Goal: Transaction & Acquisition: Purchase product/service

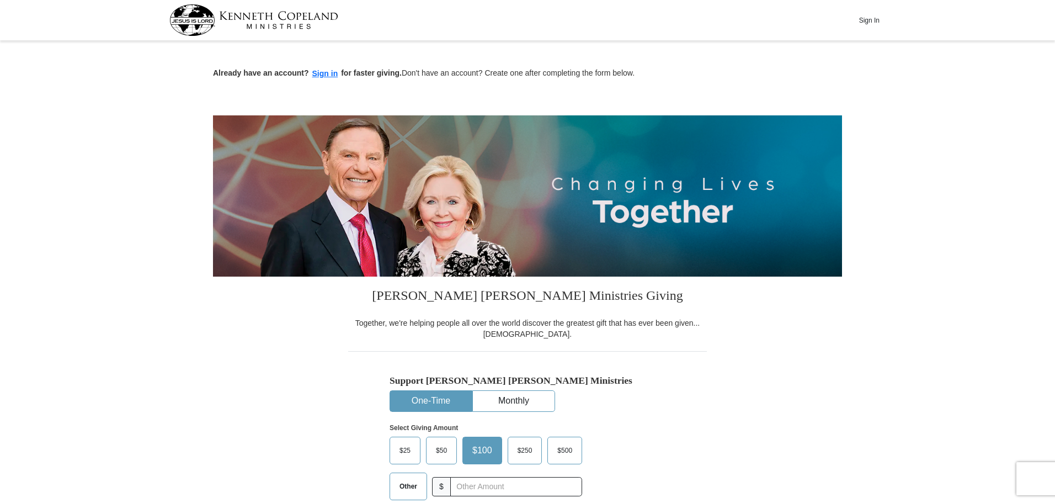
click at [407, 485] on span "Other" at bounding box center [408, 486] width 29 height 17
click at [0, 0] on input "Other" at bounding box center [0, 0] width 0 height 0
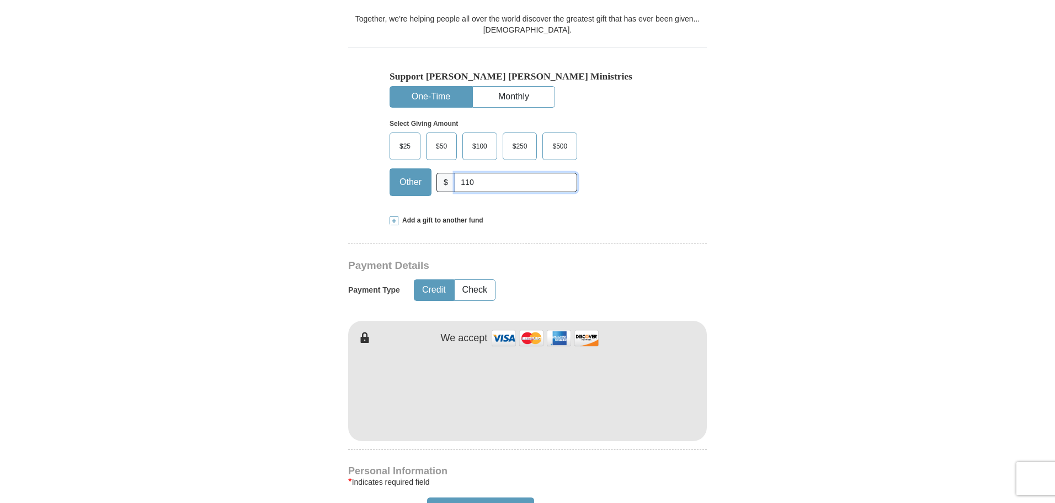
scroll to position [338, 0]
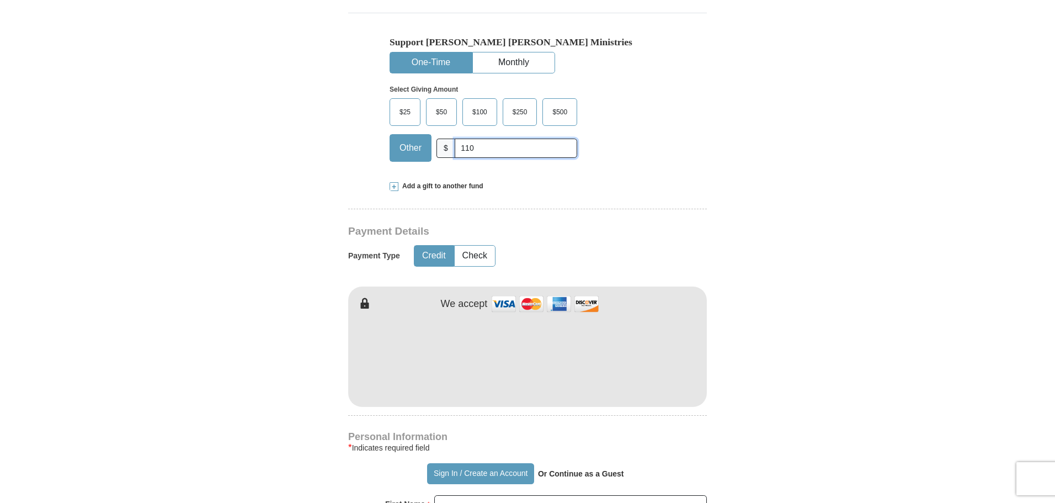
type input "110"
click at [437, 256] on button "Credit" at bounding box center [433, 256] width 39 height 20
type input "[PERSON_NAME]"
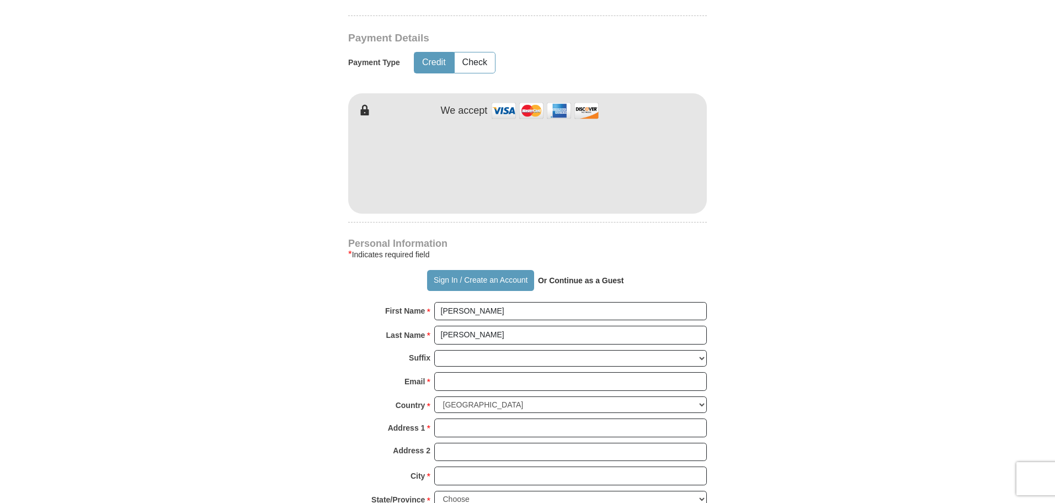
scroll to position [599, 0]
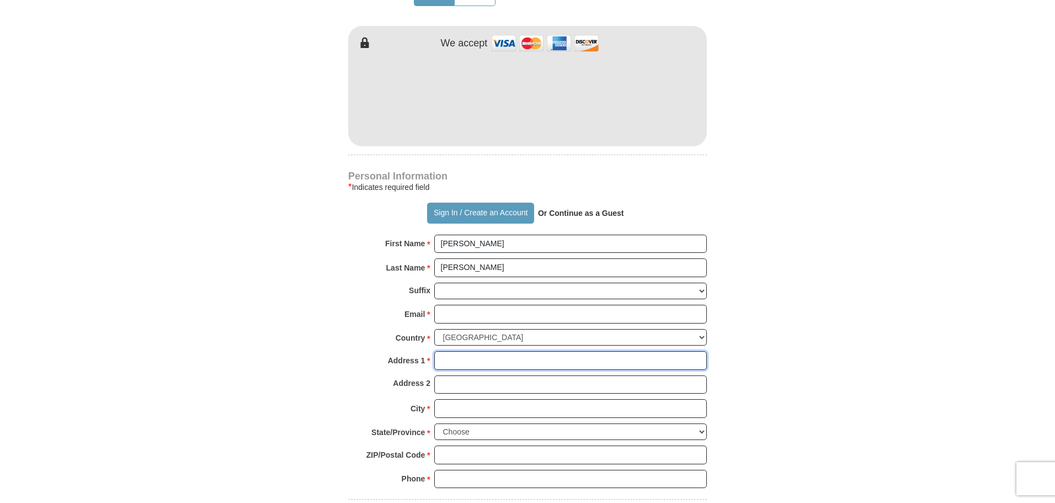
click at [480, 358] on input "Address 1 *" at bounding box center [570, 360] width 273 height 19
type input "1010 [PERSON_NAME]"
type input "[EMAIL_ADDRESS][DOMAIN_NAME]"
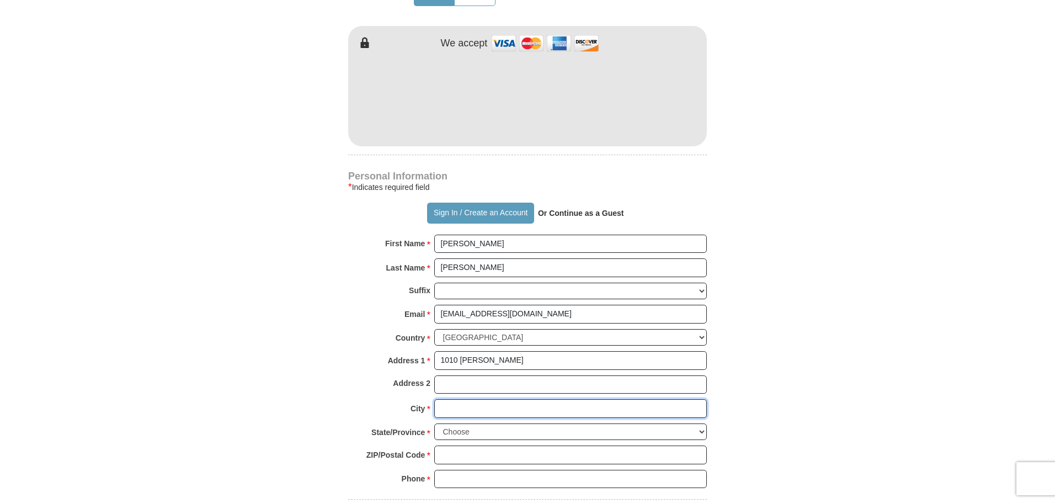
type input "Rock Hill"
select select "SC"
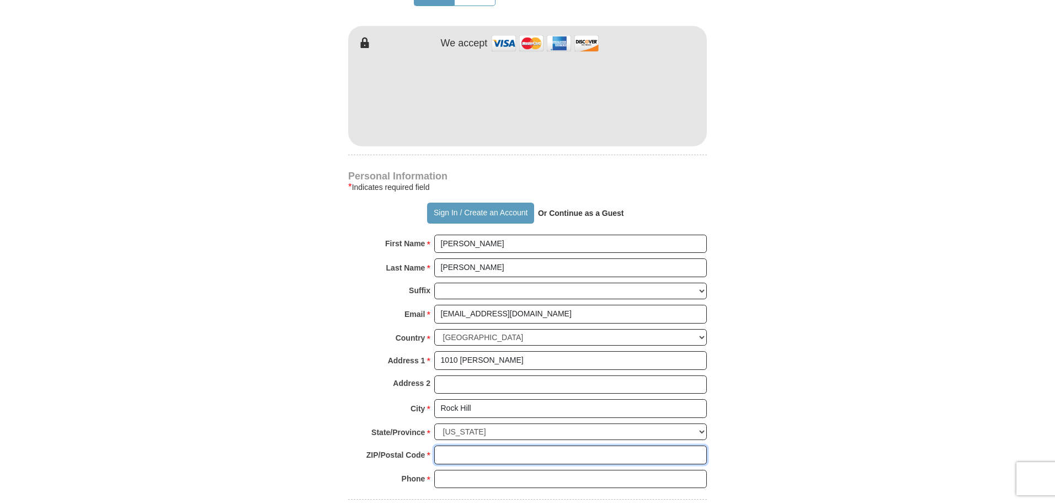
type input "29732"
type input "8039842319"
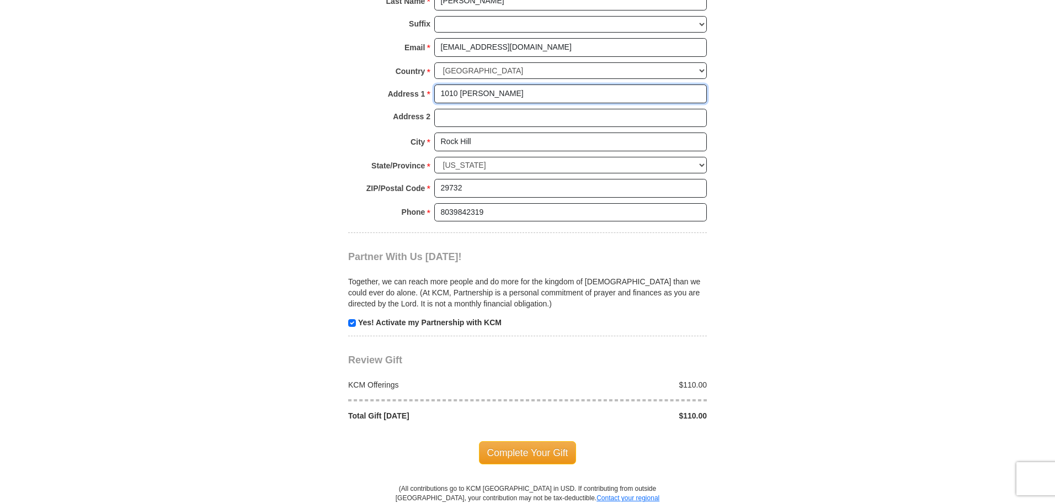
scroll to position [902, 0]
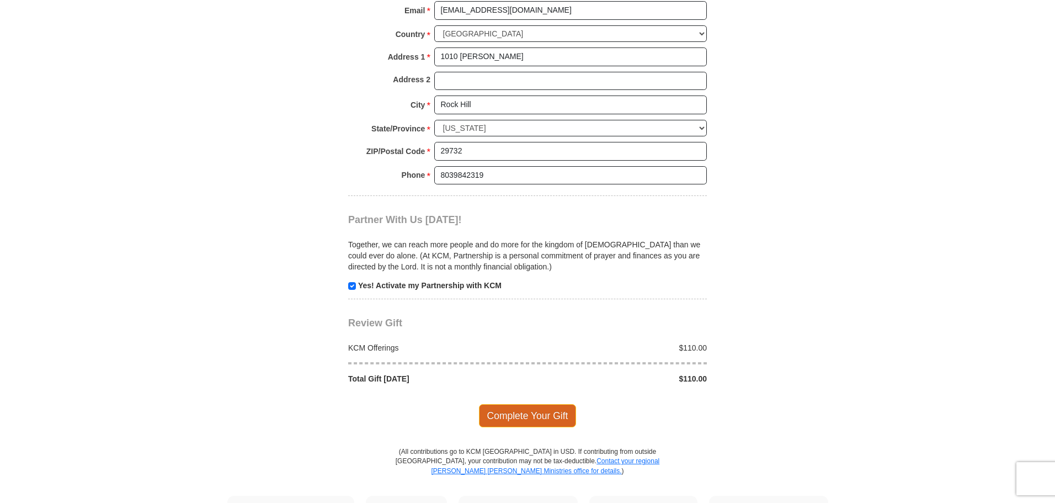
click at [532, 412] on span "Complete Your Gift" at bounding box center [528, 415] width 98 height 23
